Goal: Task Accomplishment & Management: Manage account settings

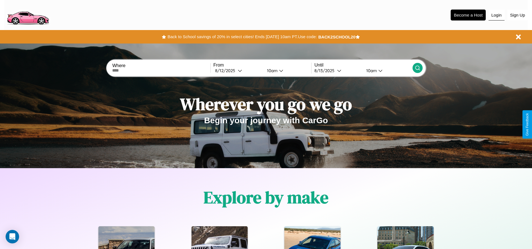
click at [497, 15] on button "Login" at bounding box center [497, 15] width 16 height 11
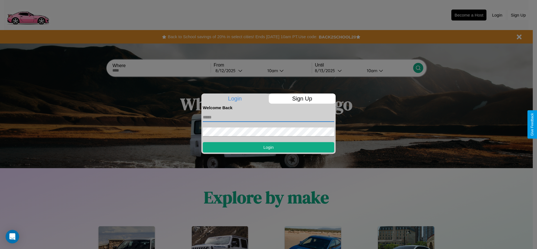
click at [268, 117] on input "text" at bounding box center [268, 117] width 131 height 9
type input "**********"
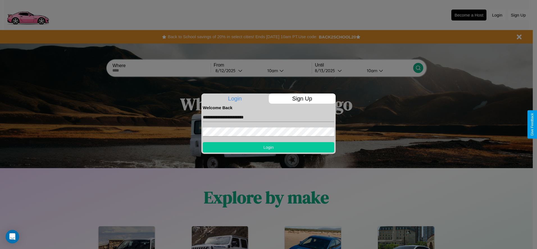
click at [268, 147] on button "Login" at bounding box center [268, 147] width 131 height 10
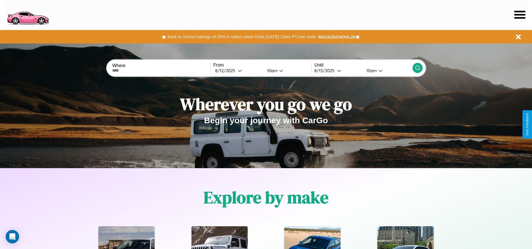
click at [520, 15] on icon at bounding box center [520, 15] width 11 height 8
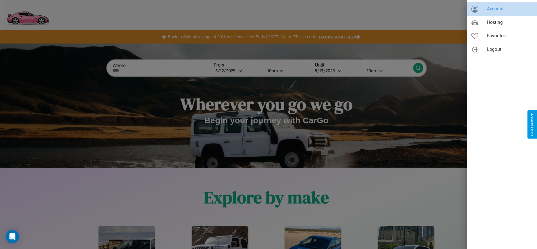
click at [501, 9] on span "Account" at bounding box center [509, 9] width 45 height 7
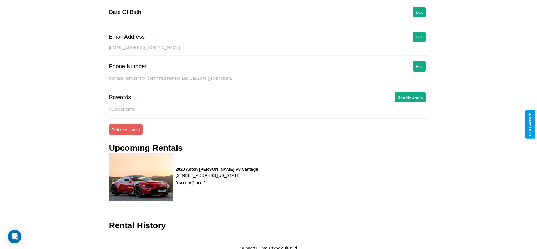
scroll to position [74, 0]
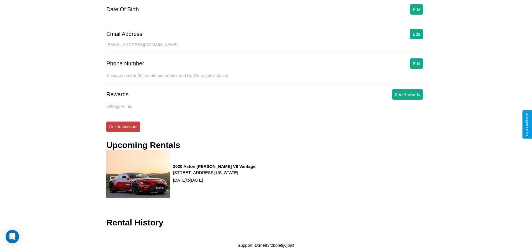
click at [123, 127] on button "Delete Account" at bounding box center [123, 127] width 34 height 10
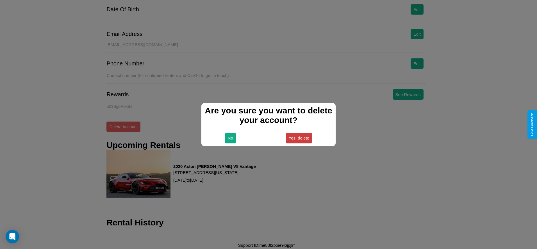
click at [299, 138] on button "Yes, delete" at bounding box center [299, 138] width 26 height 10
